Goal: Complete application form

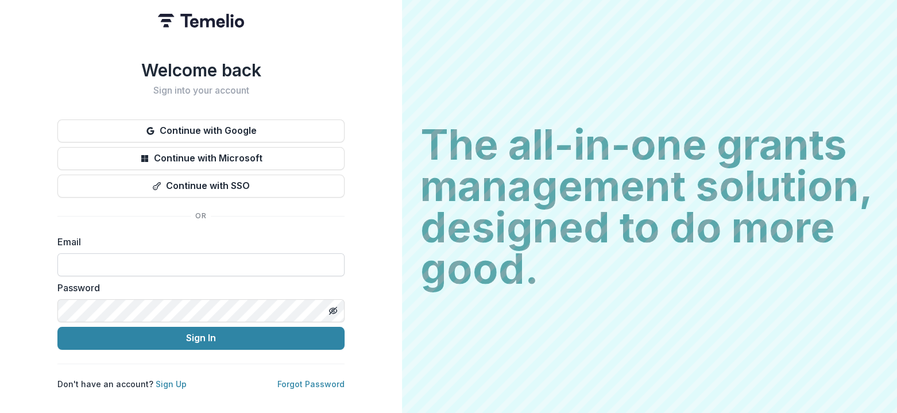
click at [186, 258] on input at bounding box center [200, 264] width 287 height 23
type input "*"
type input "**********"
click at [334, 301] on button "Toggle password visibility" at bounding box center [333, 310] width 18 height 18
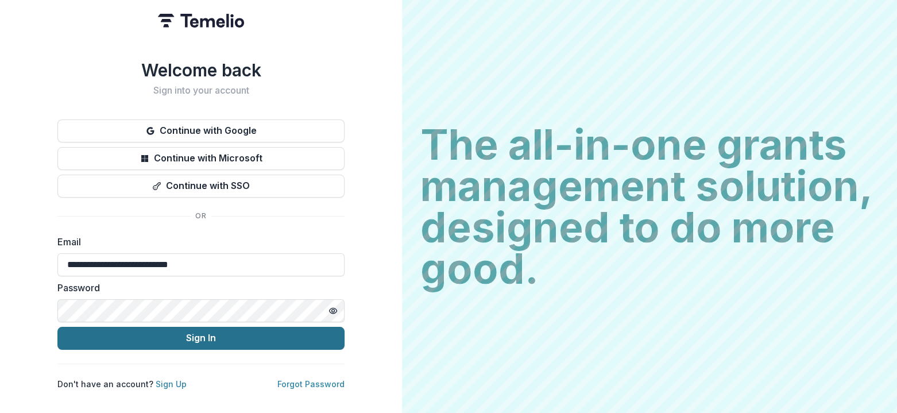
click at [195, 336] on button "Sign In" at bounding box center [200, 338] width 287 height 23
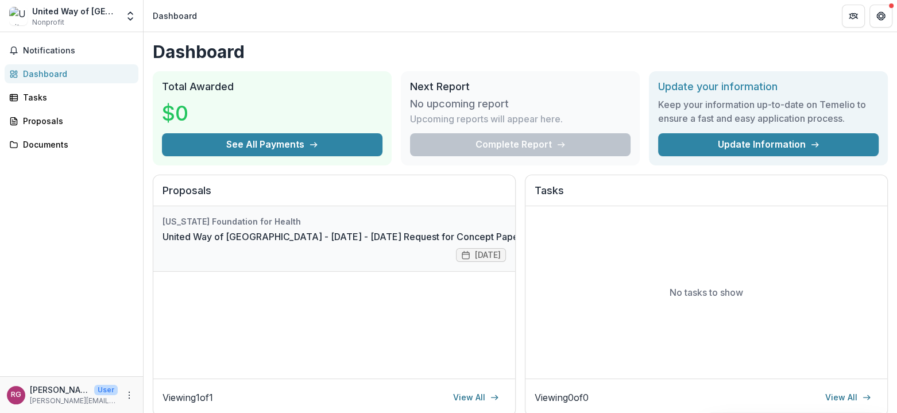
click at [526, 226] on link "Complete" at bounding box center [559, 224] width 66 height 18
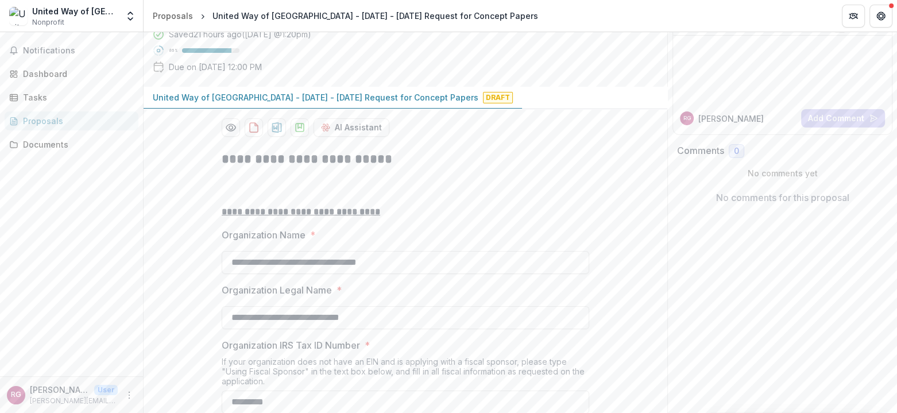
scroll to position [115, 0]
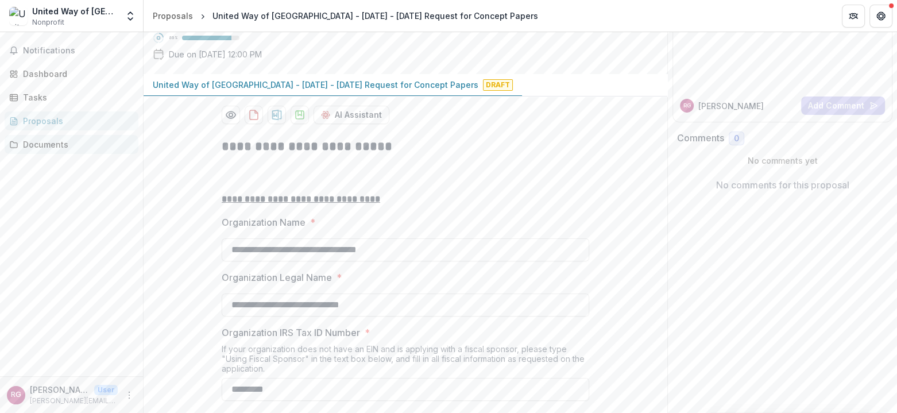
click at [49, 138] on div "Documents" at bounding box center [76, 144] width 106 height 12
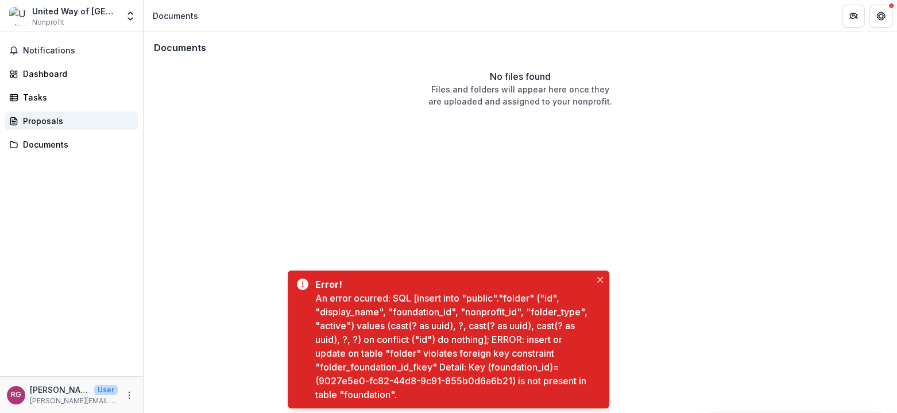
click at [66, 124] on div "Proposals" at bounding box center [76, 121] width 106 height 12
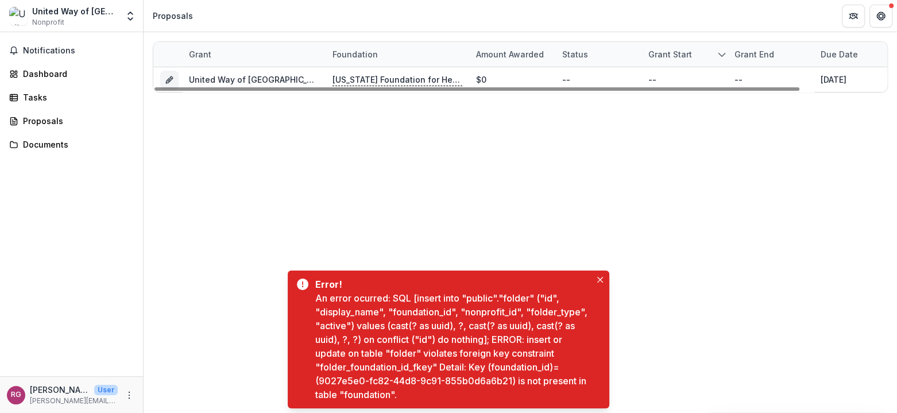
click at [424, 91] on div at bounding box center [476, 88] width 645 height 3
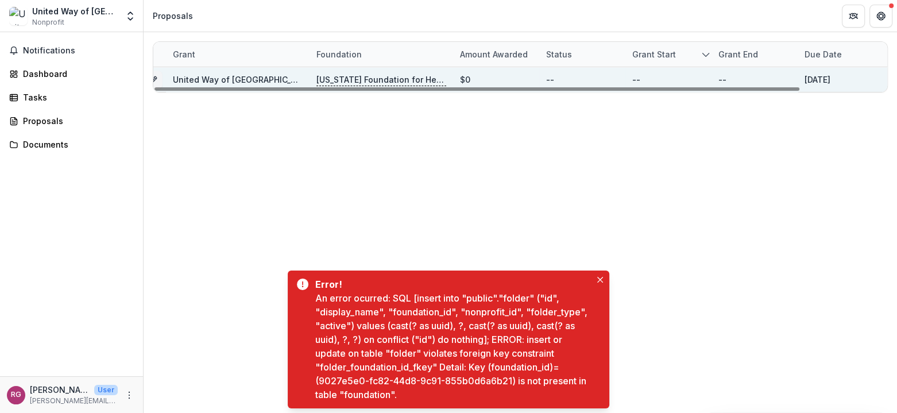
click at [405, 78] on p "[US_STATE] Foundation for Health" at bounding box center [381, 79] width 130 height 13
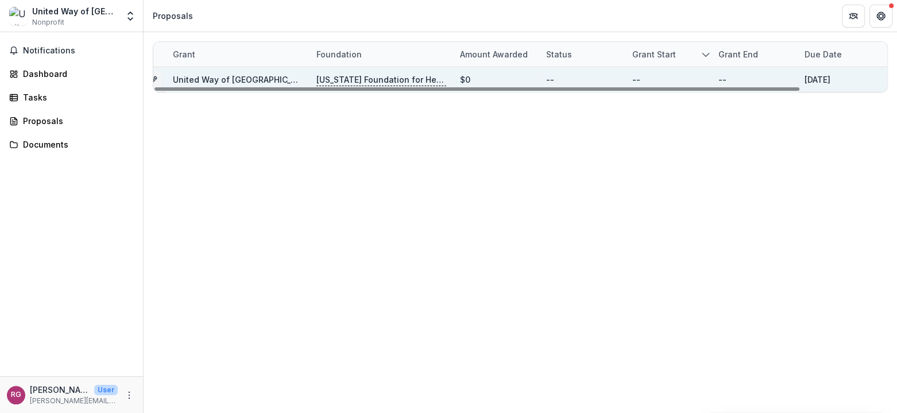
click at [264, 80] on link "United Way of [GEOGRAPHIC_DATA] - [DATE] - [DATE] Request for Concept Papers" at bounding box center [335, 80] width 325 height 10
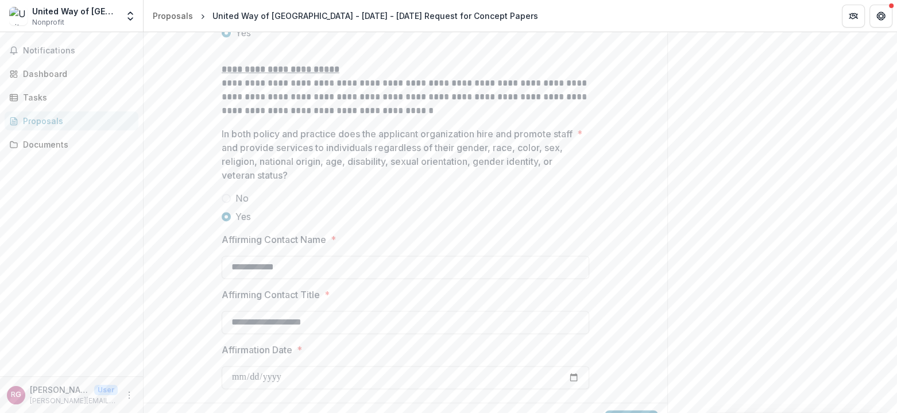
scroll to position [1605, 0]
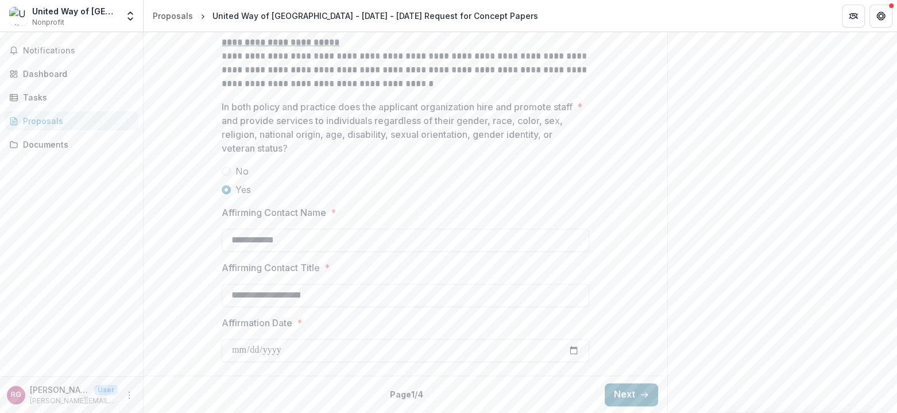
click at [626, 392] on button "Next" at bounding box center [630, 394] width 53 height 23
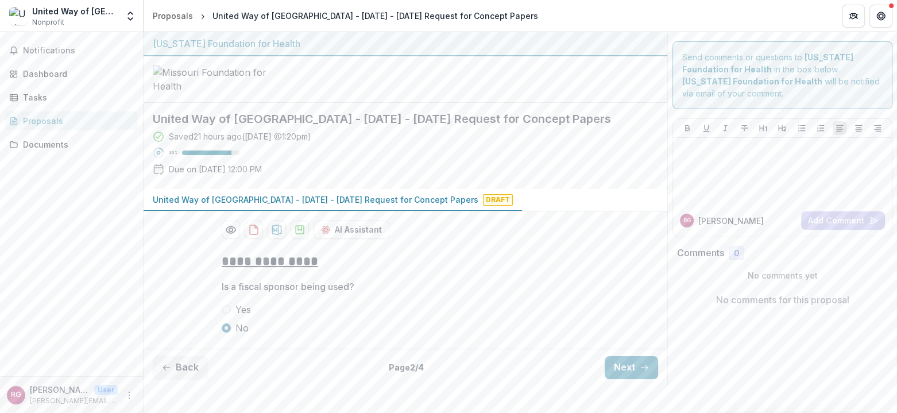
scroll to position [59, 0]
click at [447, 293] on span "Is a fiscal sponsor being used?" at bounding box center [402, 287] width 360 height 14
click at [610, 379] on button "Next" at bounding box center [630, 367] width 53 height 23
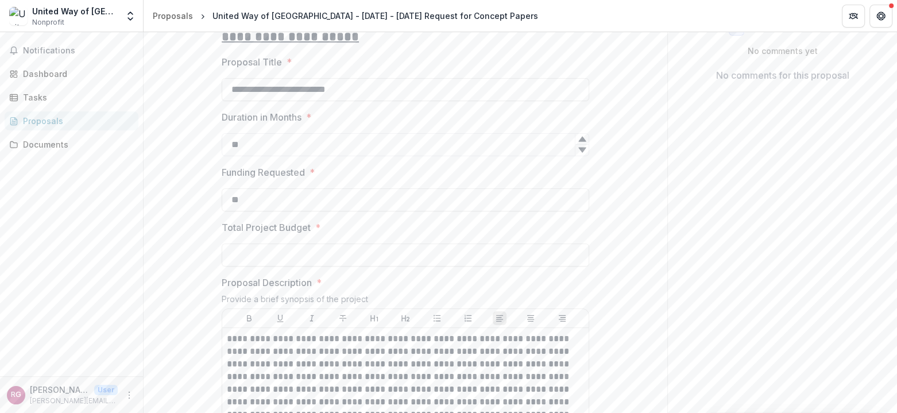
scroll to position [231, 0]
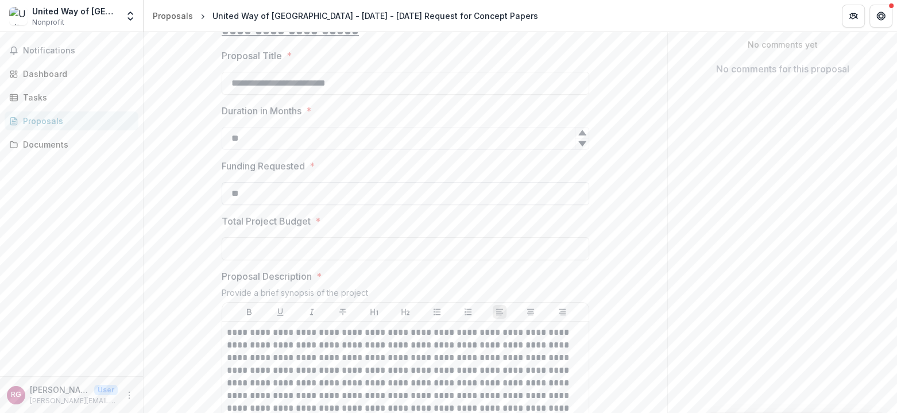
click at [281, 205] on input "**" at bounding box center [405, 193] width 367 height 23
click at [382, 302] on div "Provide a brief synopsis of the project" at bounding box center [405, 295] width 367 height 14
click at [321, 205] on input "**" at bounding box center [405, 193] width 367 height 23
type input "********"
click at [317, 260] on input "Total Project Budget *" at bounding box center [405, 248] width 367 height 23
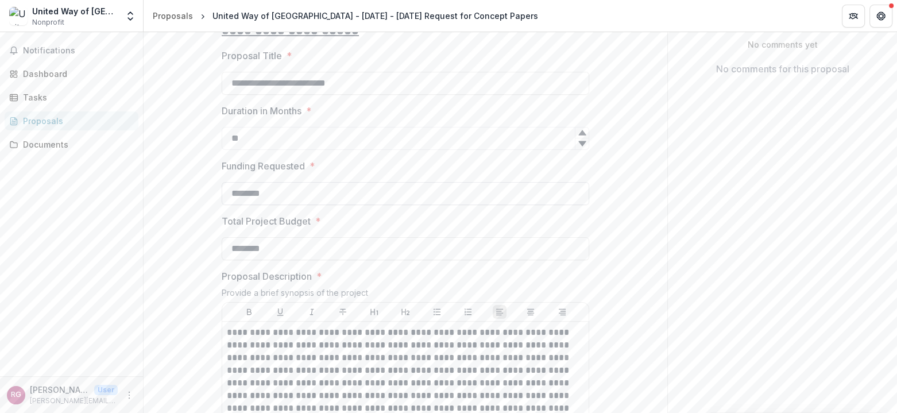
type input "********"
click at [386, 205] on input "********" at bounding box center [405, 193] width 367 height 23
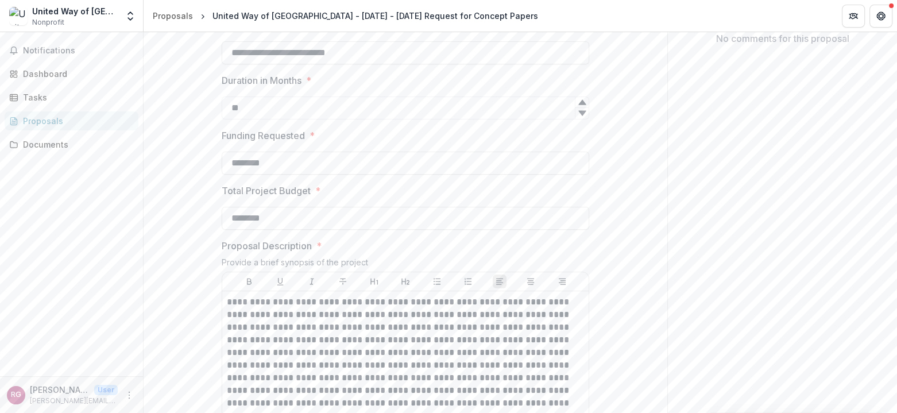
scroll to position [288, 0]
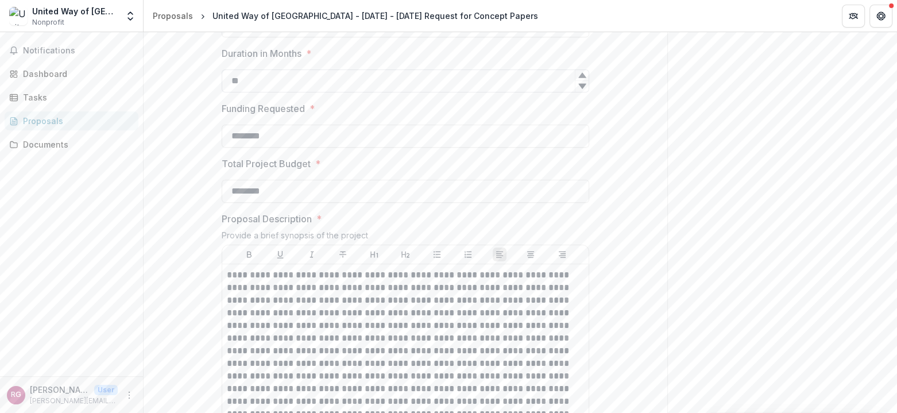
click at [246, 92] on input "**" at bounding box center [405, 80] width 367 height 23
type input "*"
type input "**"
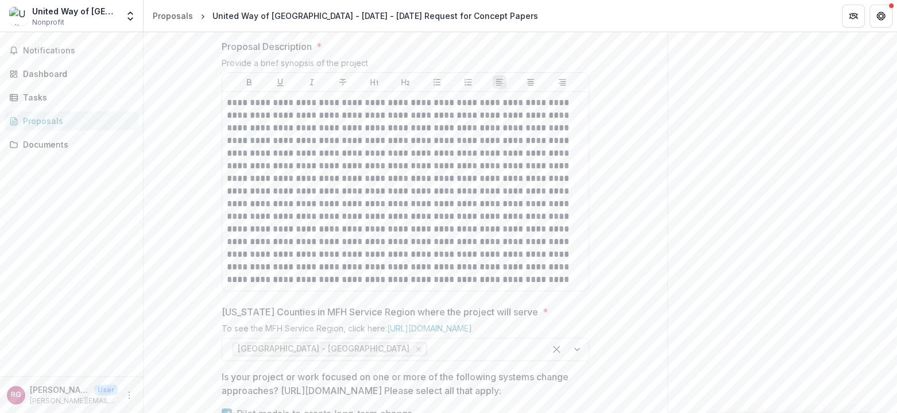
scroll to position [518, 0]
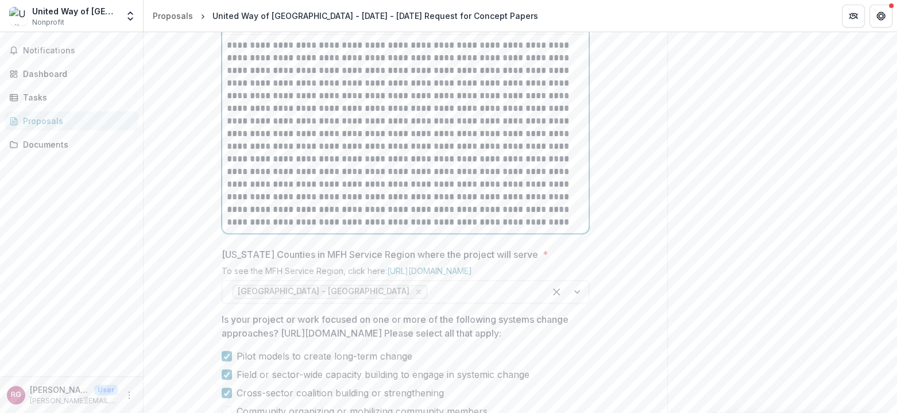
click at [569, 228] on p at bounding box center [405, 133] width 357 height 189
click at [567, 228] on p at bounding box center [405, 133] width 357 height 189
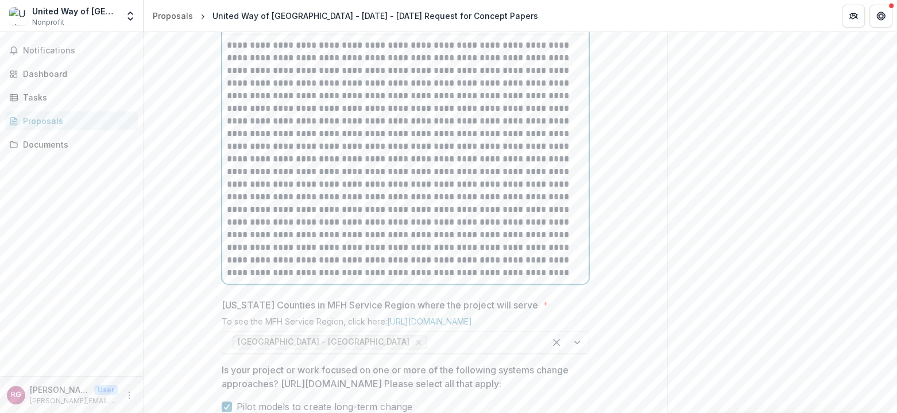
click at [437, 279] on p at bounding box center [405, 159] width 357 height 240
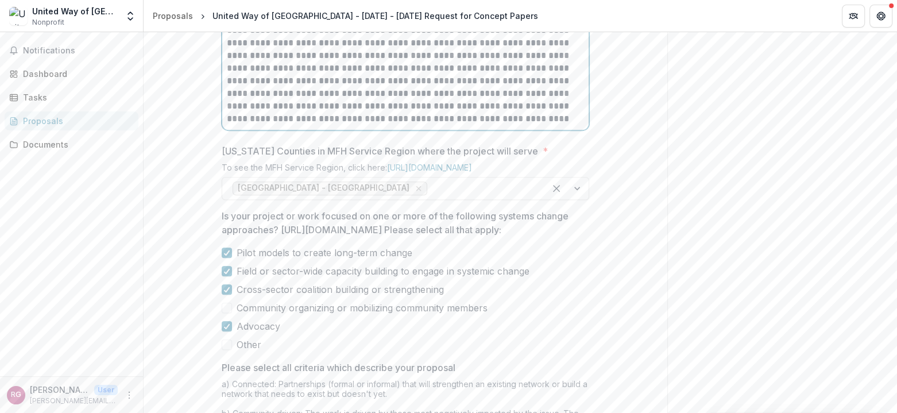
scroll to position [690, 0]
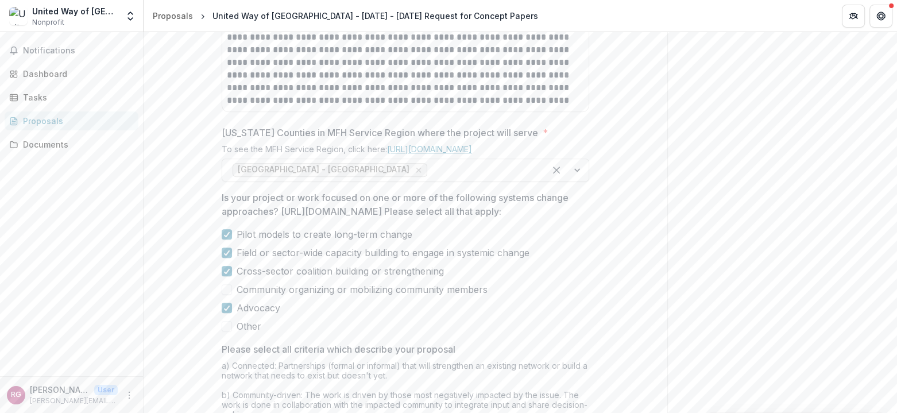
click at [448, 154] on link "[URL][DOMAIN_NAME]" at bounding box center [429, 149] width 85 height 10
click at [573, 181] on div at bounding box center [567, 170] width 44 height 22
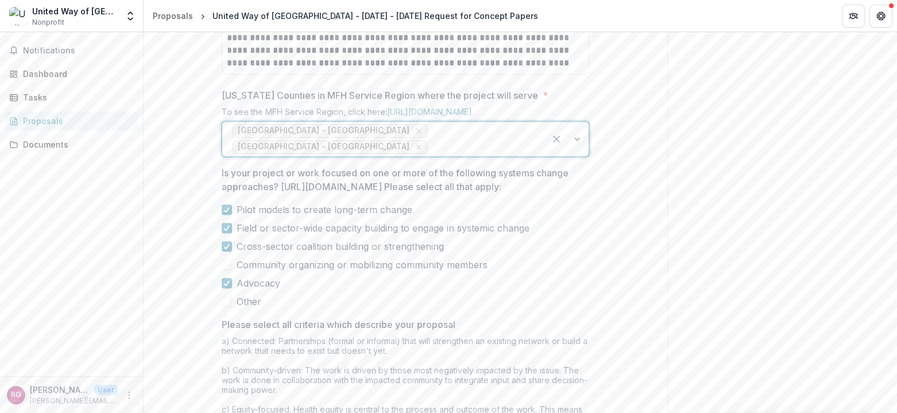
scroll to position [747, 0]
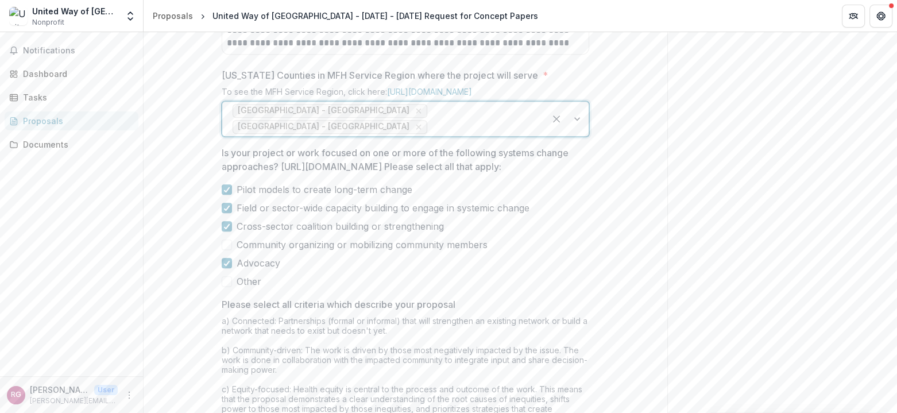
click at [499, 135] on div at bounding box center [481, 127] width 105 height 16
click at [621, 225] on div "**********" at bounding box center [404, 49] width 523 height 1106
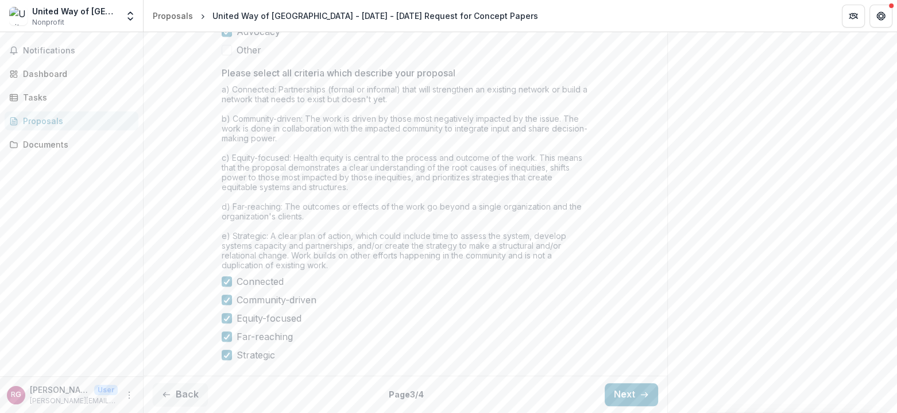
scroll to position [1078, 0]
click at [621, 392] on button "Next" at bounding box center [630, 394] width 53 height 23
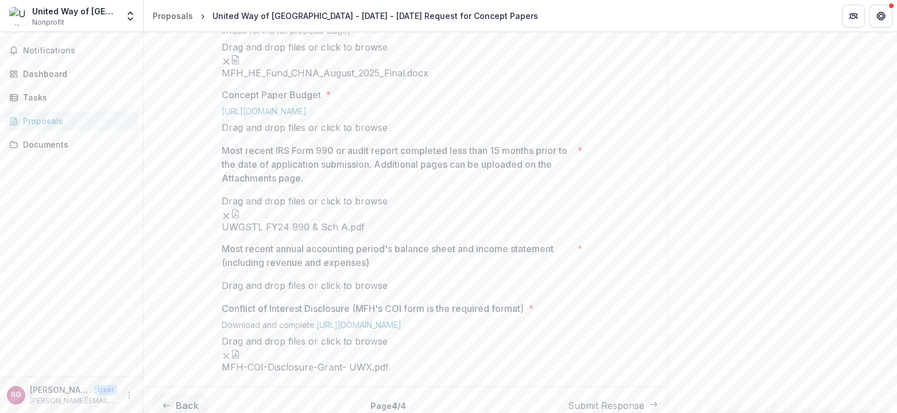
scroll to position [417, 0]
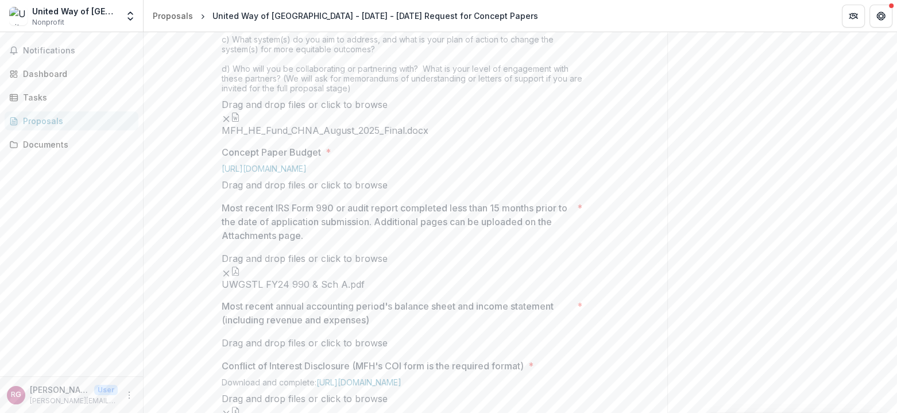
click at [231, 125] on button "Remove File" at bounding box center [226, 118] width 9 height 14
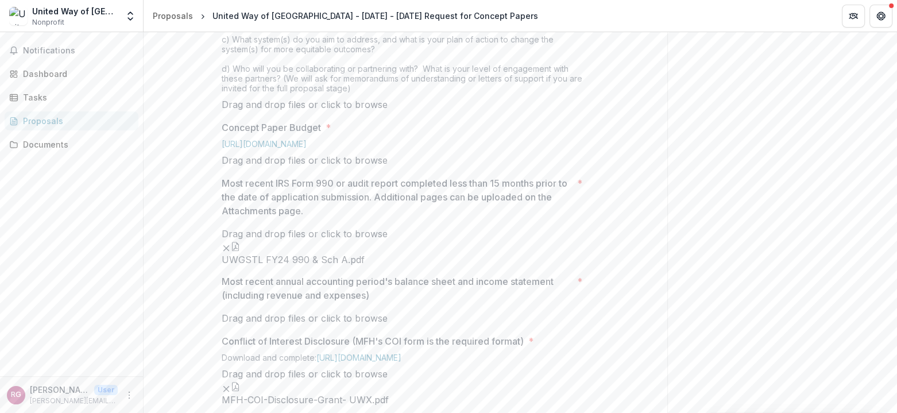
click at [387, 110] on span "click to browse" at bounding box center [354, 104] width 67 height 11
type input "**********"
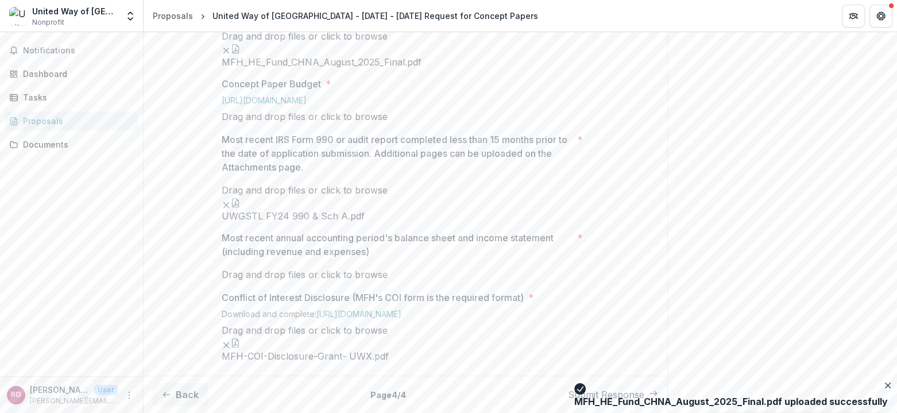
scroll to position [646, 0]
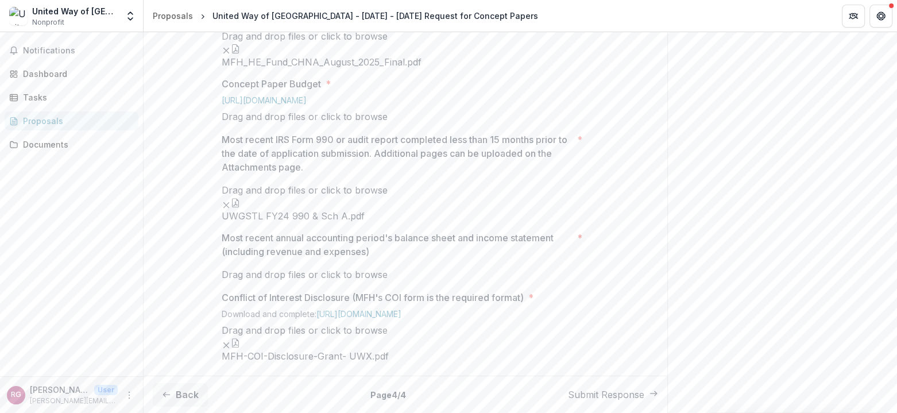
click at [387, 122] on span "click to browse" at bounding box center [354, 116] width 67 height 11
type input "**********"
click at [387, 268] on span "click to browse" at bounding box center [354, 273] width 67 height 11
type input "**********"
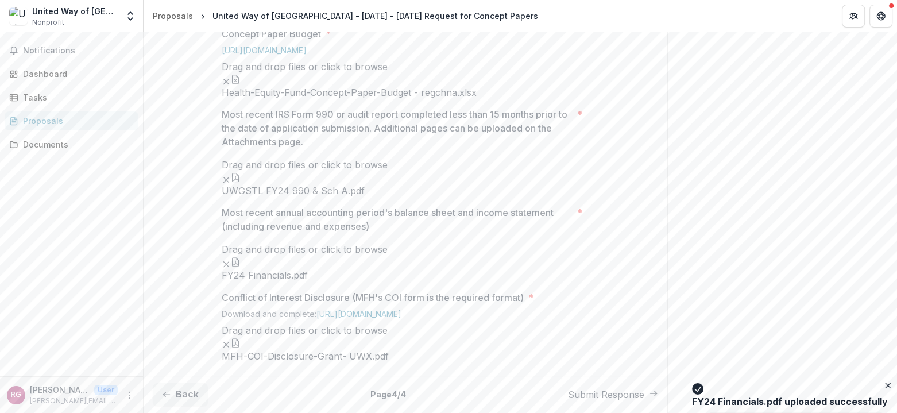
click at [355, 281] on ul "FY24 Financials.pdf" at bounding box center [405, 268] width 367 height 25
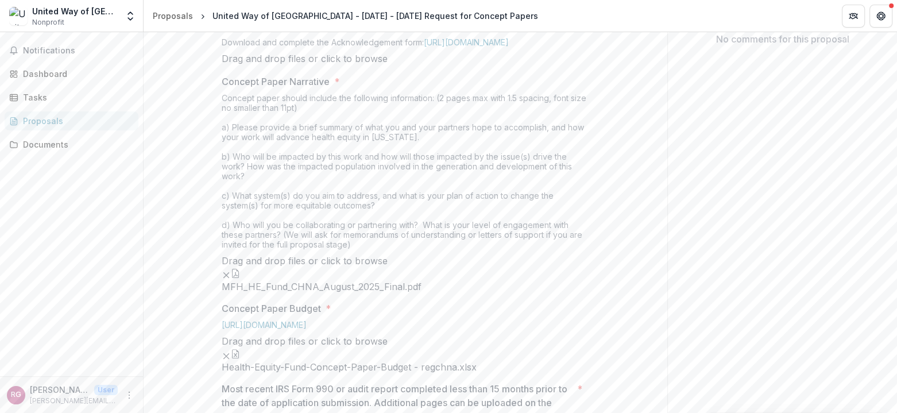
click at [387, 64] on span "click to browse" at bounding box center [354, 58] width 67 height 11
type input "**********"
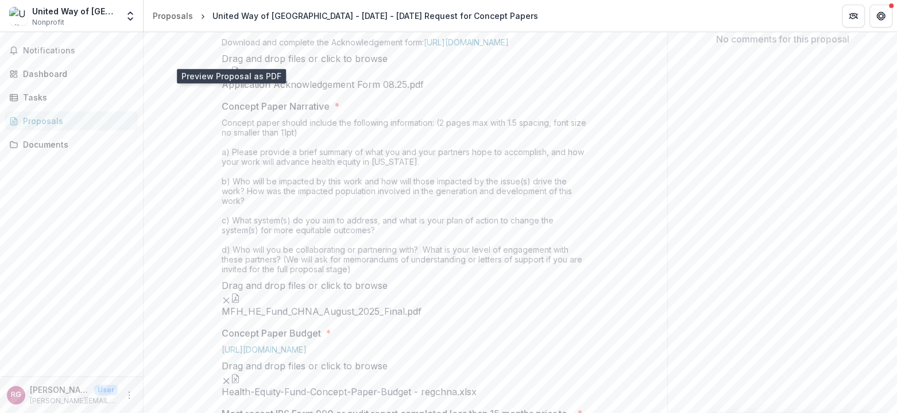
click at [9, 412] on button "Close" at bounding box center [4, 420] width 9 height 14
click at [467, 90] on ul "Application Acknowledgement Form 08.25.pdf" at bounding box center [405, 77] width 367 height 25
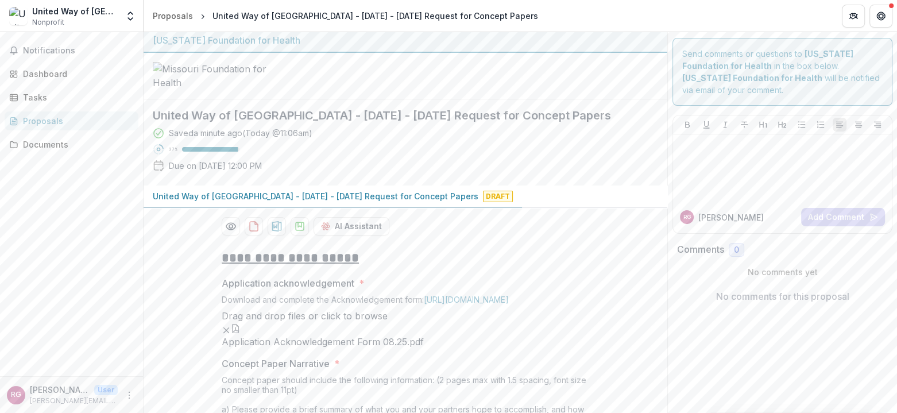
scroll to position [0, 0]
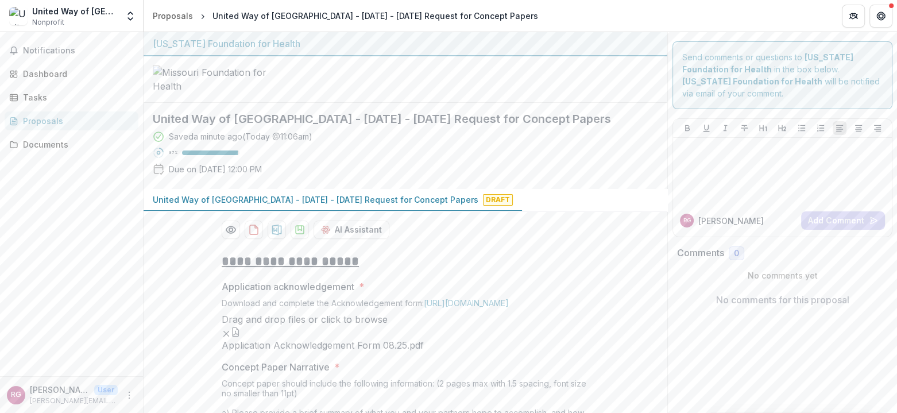
click at [341, 93] on div at bounding box center [404, 79] width 523 height 46
click at [297, 235] on icon "download-proposal" at bounding box center [299, 229] width 11 height 11
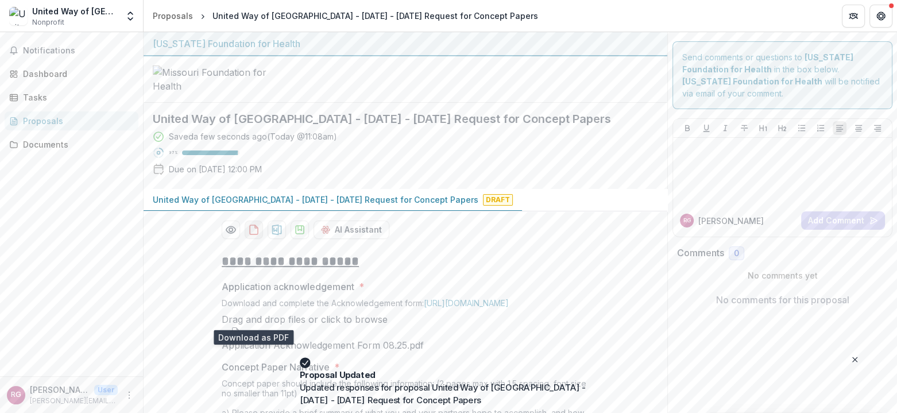
click at [252, 235] on icon "download-proposal" at bounding box center [253, 229] width 11 height 11
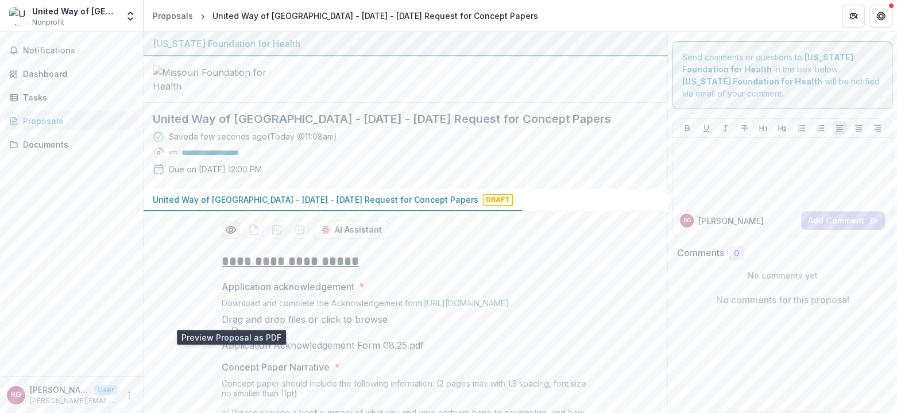
click at [230, 235] on icon "Preview c45e1101-0f92-4e66-962d-2e1abc50d1b9-0.pdf" at bounding box center [230, 229] width 11 height 11
click at [9, 412] on icon "Close" at bounding box center [4, 420] width 9 height 9
click at [558, 103] on div at bounding box center [404, 79] width 523 height 46
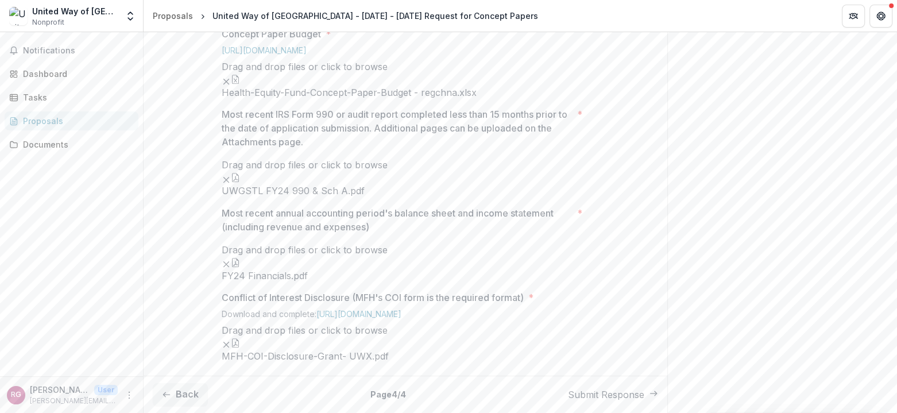
scroll to position [1330, 0]
click at [591, 394] on button "Submit Response" at bounding box center [613, 394] width 90 height 14
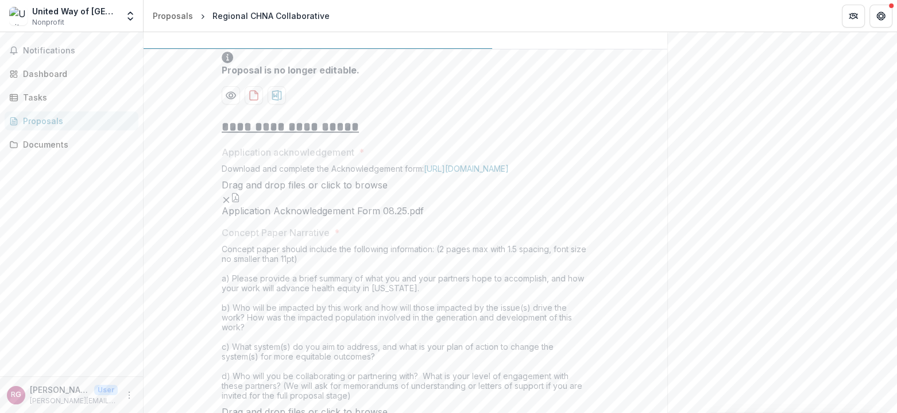
scroll to position [219, 0]
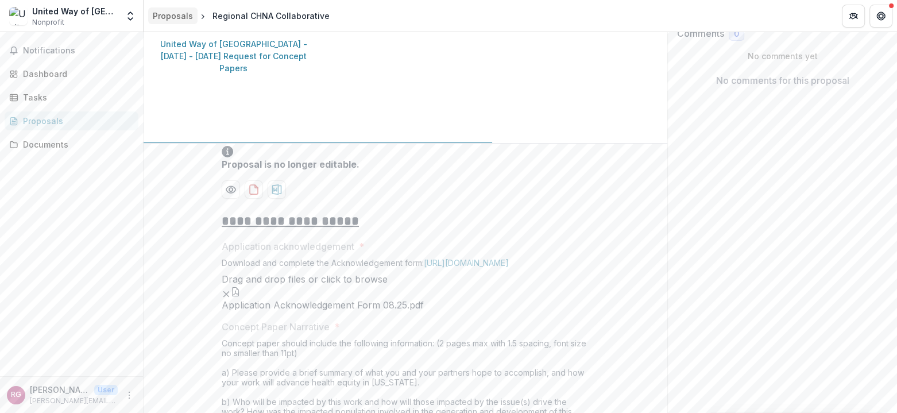
click at [177, 7] on link "Proposals" at bounding box center [172, 15] width 49 height 17
